Goal: Navigation & Orientation: Find specific page/section

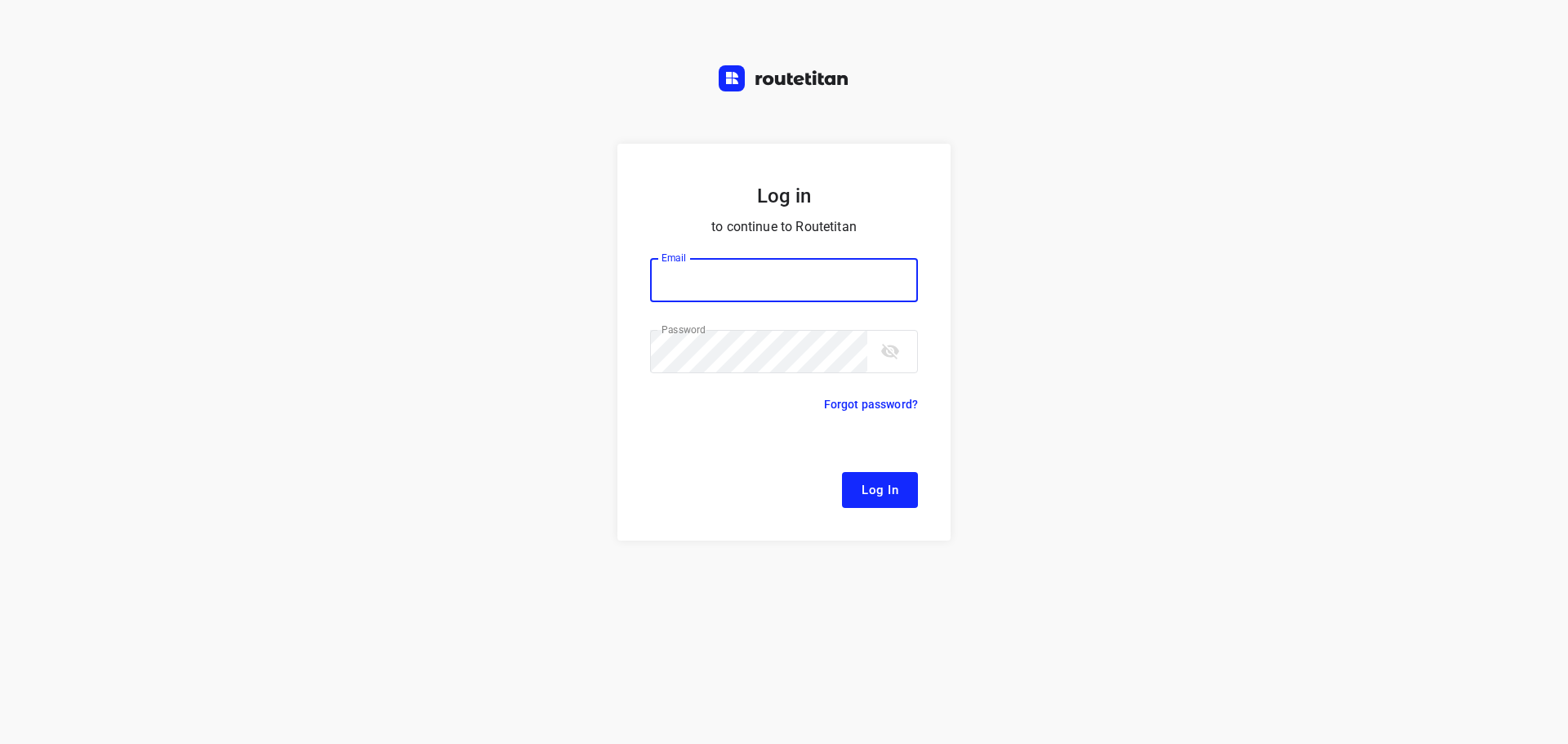
type input "[EMAIL_ADDRESS][DOMAIN_NAME]"
click at [864, 474] on button "Log In" at bounding box center [880, 490] width 76 height 36
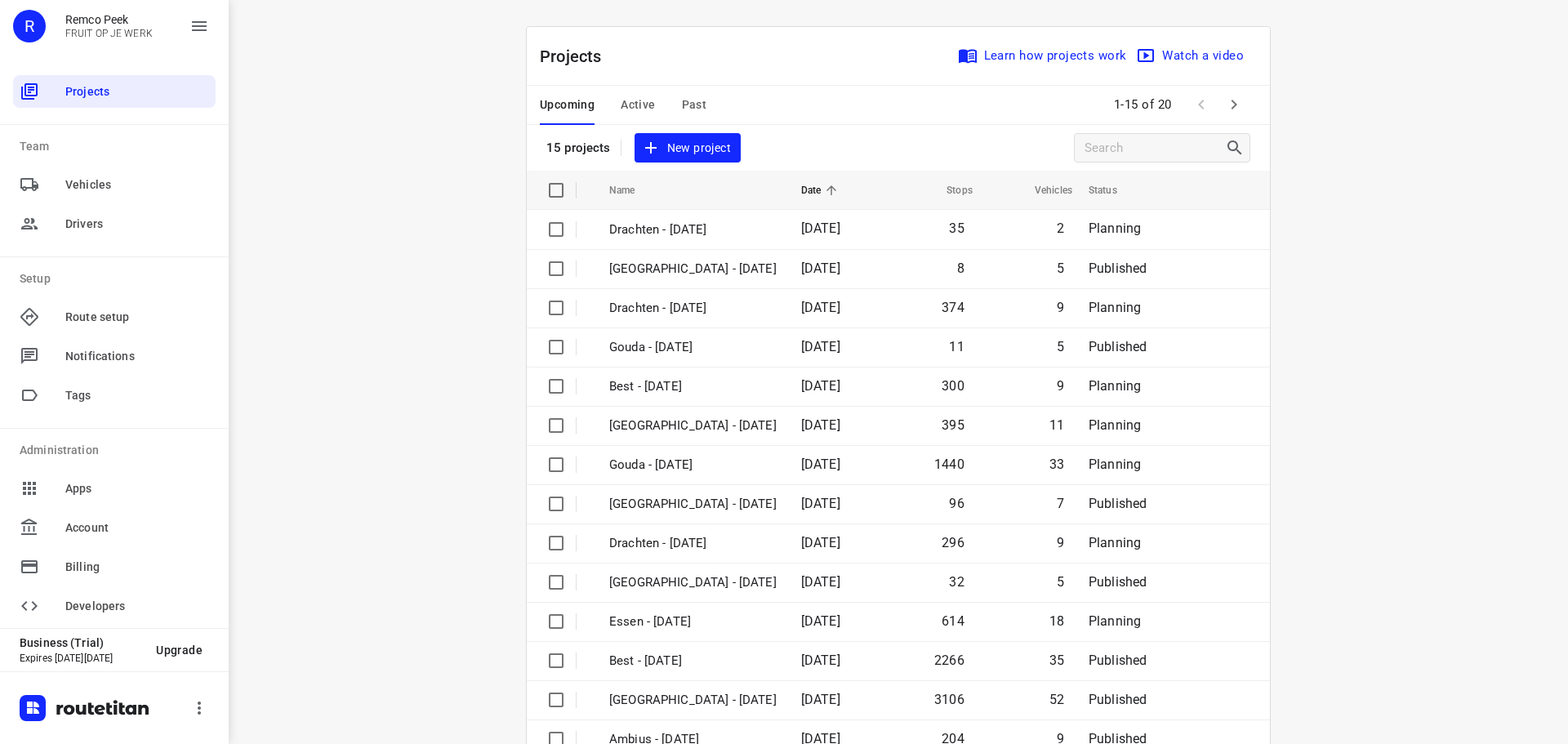
click at [355, 205] on div "i © 2025 Routetitan , © Stadia Maps , © OpenMapTiles © OpenStreetMap contributo…" at bounding box center [899, 372] width 1339 height 744
drag, startPoint x: 1295, startPoint y: 7, endPoint x: 423, endPoint y: 34, distance: 872.4
click at [423, 34] on div "i © 2025 Routetitan , © Stadia Maps , © OpenMapTiles © OpenStreetMap contributo…" at bounding box center [899, 372] width 1339 height 744
click at [508, 42] on div "Projects Learn how projects work Watch a video 15 projects New project Name Dat…" at bounding box center [899, 412] width 784 height 774
drag, startPoint x: 529, startPoint y: 55, endPoint x: 630, endPoint y: 69, distance: 102.0
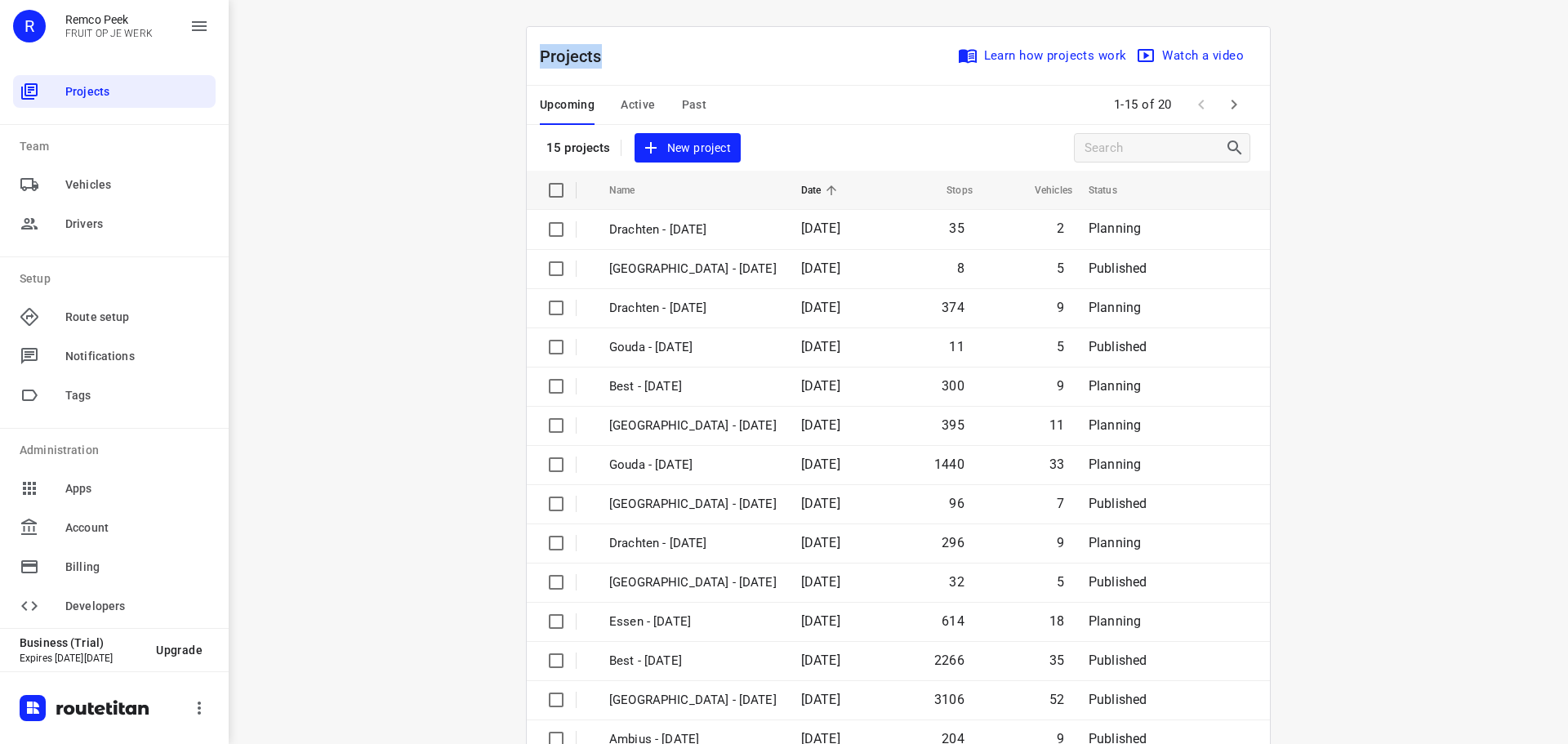
click at [630, 69] on div "Projects Learn how projects work Watch a video" at bounding box center [898, 56] width 744 height 59
